Goal: Task Accomplishment & Management: Complete application form

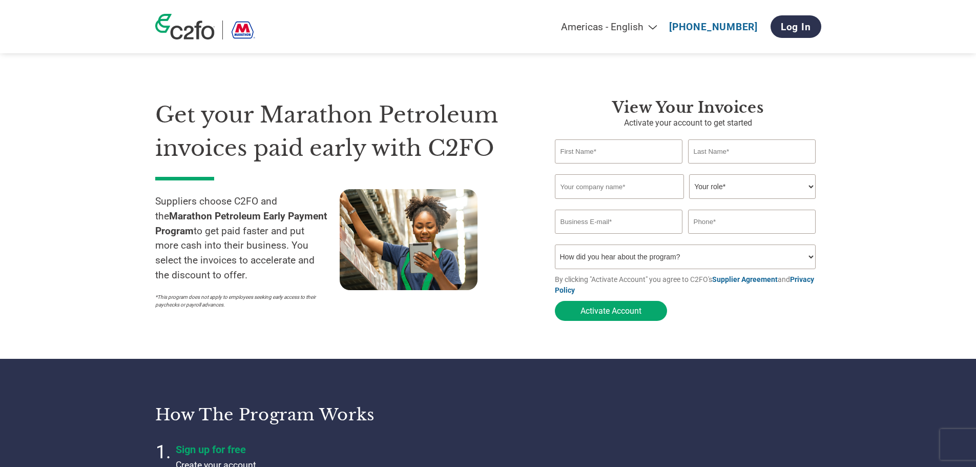
type input "[EMAIL_ADDRESS][DOMAIN_NAME]"
type input "--"
click at [597, 158] on input "text" at bounding box center [619, 151] width 128 height 24
type input "[PERSON_NAME]"
click at [767, 152] on input "text" at bounding box center [752, 151] width 128 height 24
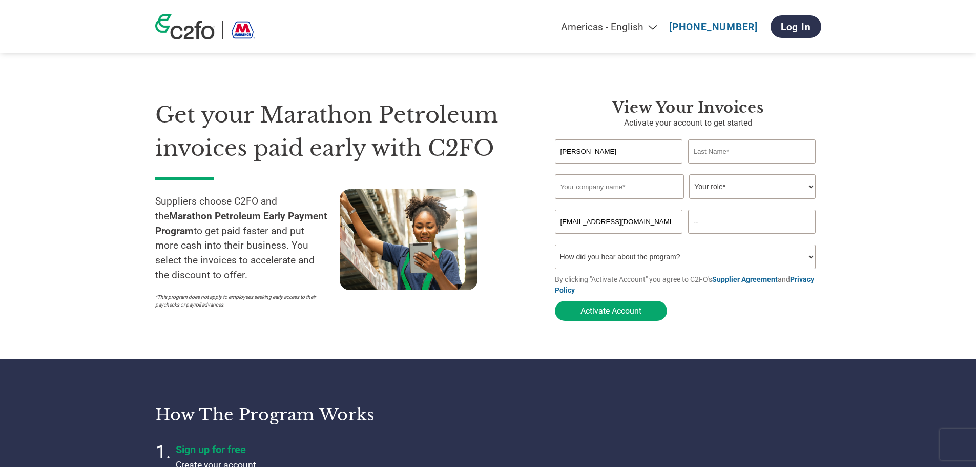
click at [759, 149] on input "text" at bounding box center [752, 151] width 128 height 24
type input "[PERSON_NAME]"
click at [589, 187] on input "text" at bounding box center [619, 186] width 129 height 25
click at [623, 186] on input "Enviro Tec" at bounding box center [619, 186] width 129 height 25
type input "Enviro Tec Specialties Inc"
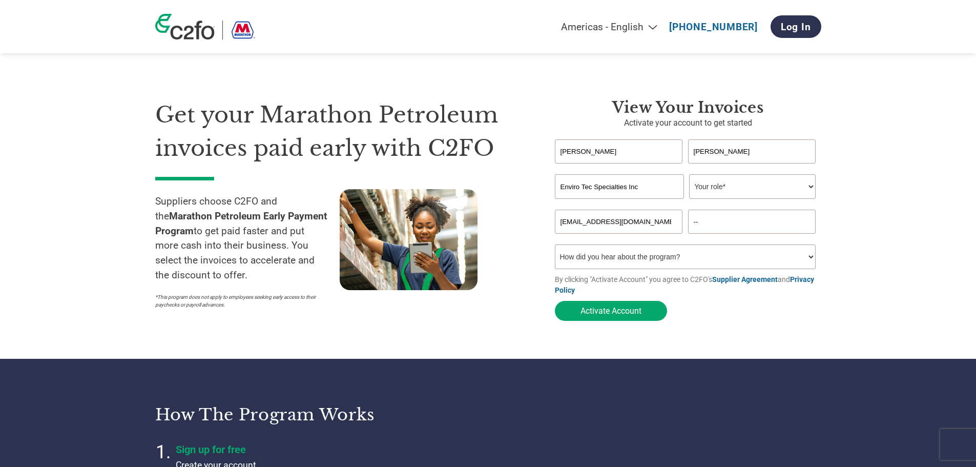
click at [732, 197] on select "Your role* CFO Controller Credit Manager Finance Director Treasurer CEO Preside…" at bounding box center [752, 186] width 127 height 25
select select "CEO"
click at [689, 175] on select "Your role* CFO Controller Credit Manager Finance Director Treasurer CEO Preside…" at bounding box center [752, 186] width 127 height 25
click at [748, 224] on input "--" at bounding box center [752, 221] width 128 height 24
drag, startPoint x: 748, startPoint y: 224, endPoint x: 689, endPoint y: 227, distance: 58.5
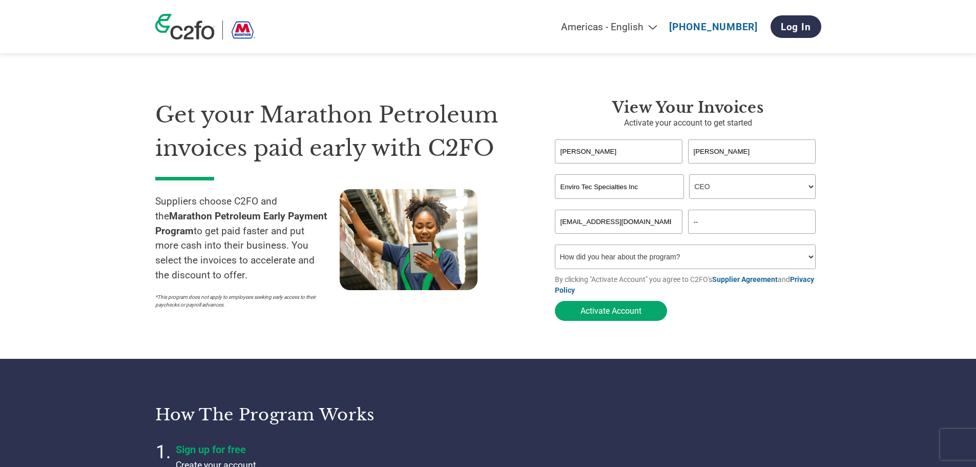
click at [689, 227] on input "--" at bounding box center [752, 221] width 128 height 24
type input "[PHONE_NUMBER]"
click at [676, 256] on select "How did you hear about the program? Received a letter Email Social Media Online…" at bounding box center [685, 256] width 261 height 25
select select "Other"
click at [555, 247] on select "How did you hear about the program? Received a letter Email Social Media Online…" at bounding box center [685, 256] width 261 height 25
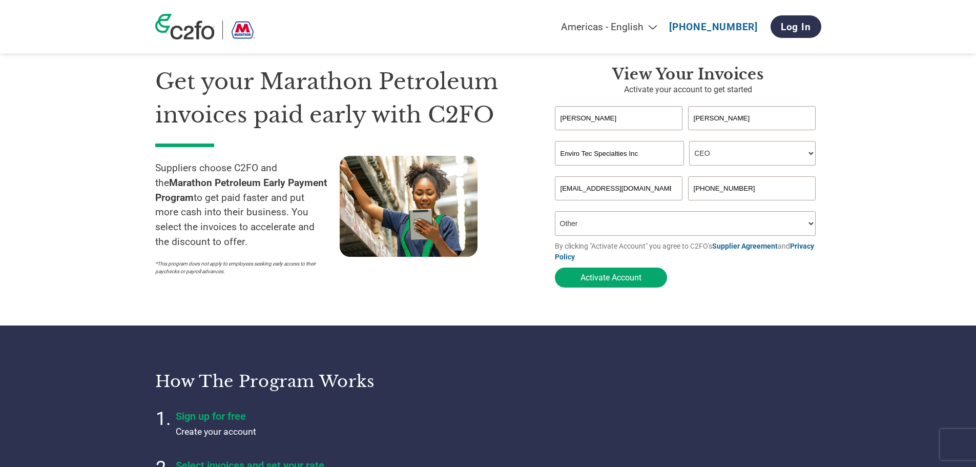
scroll to position [51, 0]
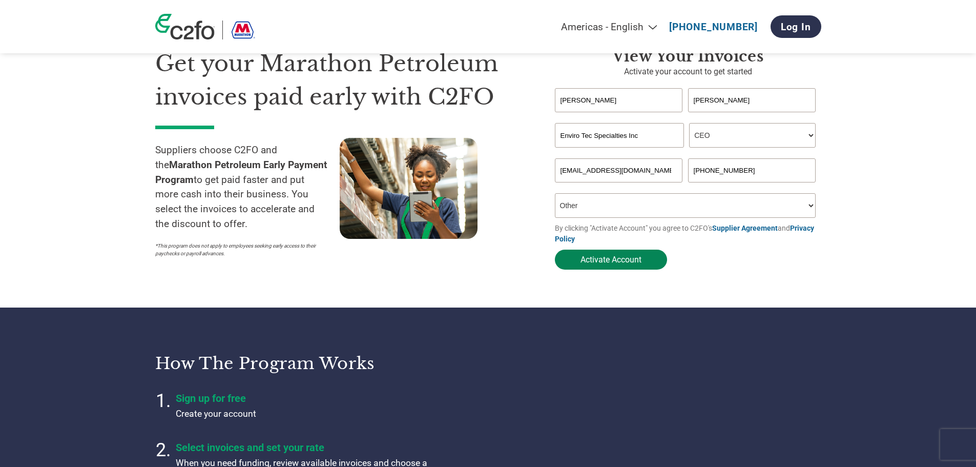
click at [652, 260] on button "Activate Account" at bounding box center [611, 259] width 112 height 20
